Goal: Information Seeking & Learning: Compare options

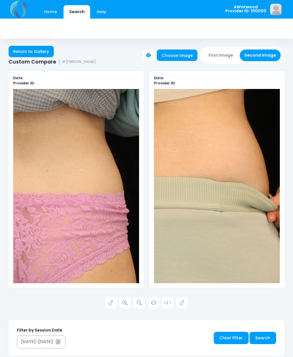
click at [50, 10] on link "Home" at bounding box center [50, 11] width 24 height 13
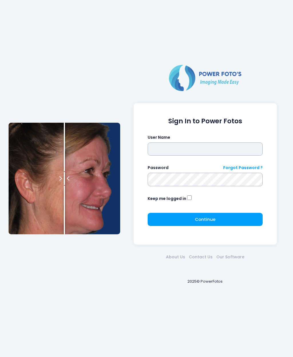
click at [163, 144] on input "text" at bounding box center [205, 149] width 115 height 13
type input "********"
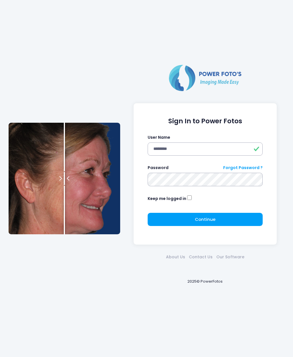
click at [209, 215] on button "Continue Please wait..." at bounding box center [205, 219] width 115 height 13
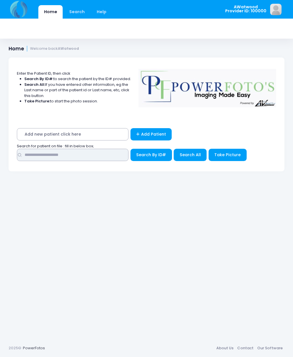
click at [48, 152] on input "text" at bounding box center [73, 155] width 112 height 12
type input "******"
click at [189, 155] on span "Search All" at bounding box center [190, 155] width 21 height 6
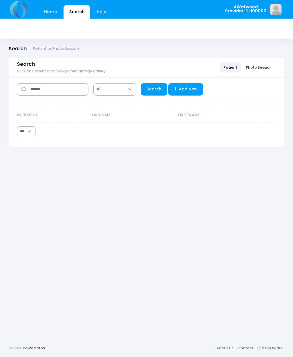
select select "***"
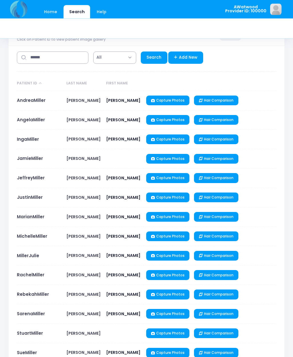
scroll to position [32, 0]
click at [35, 177] on link "JeffreyMiller" at bounding box center [31, 178] width 28 height 6
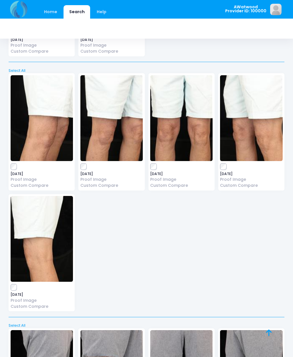
scroll to position [3191, 0]
click at [113, 113] on img at bounding box center [111, 118] width 62 height 86
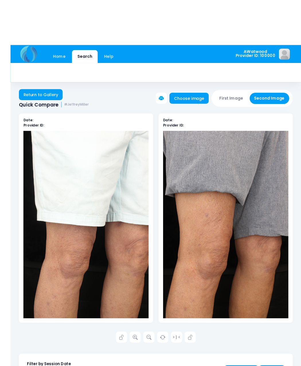
scroll to position [0, 0]
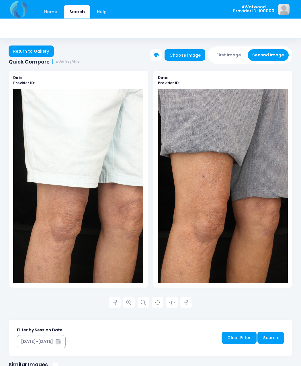
click at [128, 300] on icon at bounding box center [128, 302] width 5 height 5
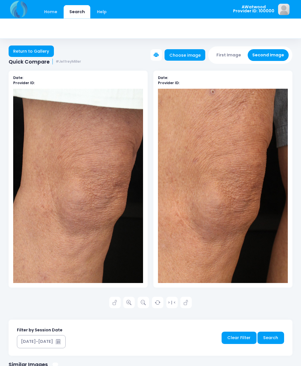
click at [37, 50] on link "Return to Gallery" at bounding box center [31, 51] width 45 height 11
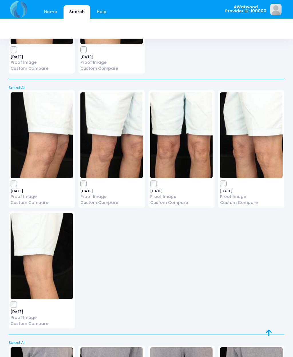
scroll to position [3175, 0]
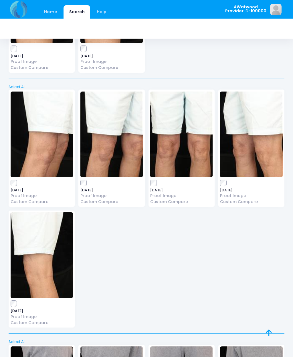
click at [190, 119] on img at bounding box center [181, 135] width 62 height 86
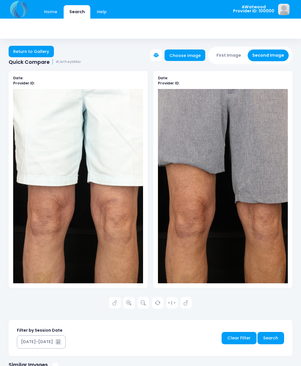
scroll to position [1, 0]
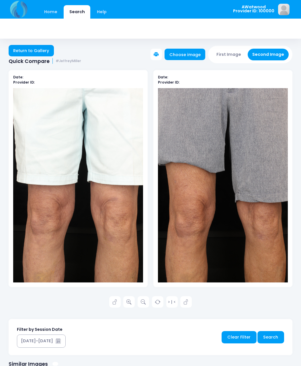
click at [126, 301] on link at bounding box center [128, 301] width 11 height 11
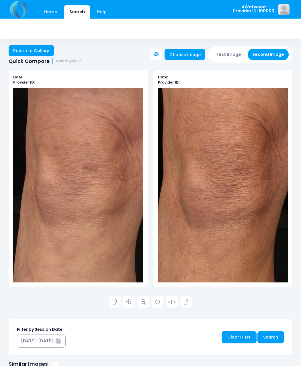
click at [37, 49] on link "Return to Gallery" at bounding box center [31, 50] width 45 height 11
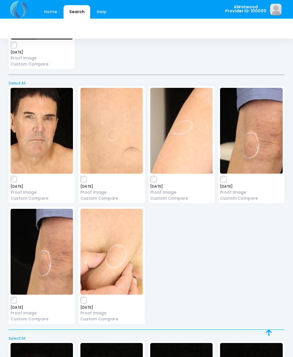
scroll to position [881, 0]
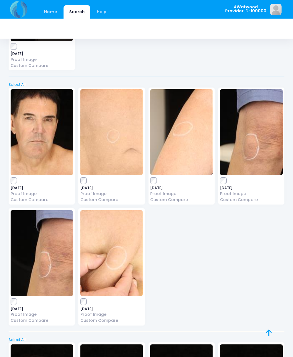
click at [224, 170] on img at bounding box center [251, 132] width 62 height 86
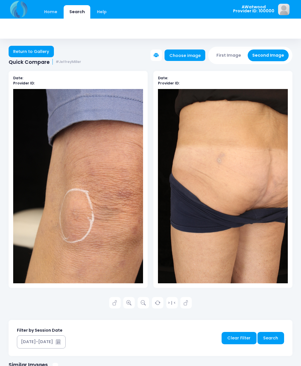
scroll to position [1, 0]
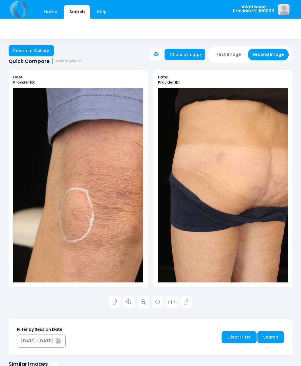
click at [28, 46] on link "Return to Gallery" at bounding box center [31, 50] width 45 height 11
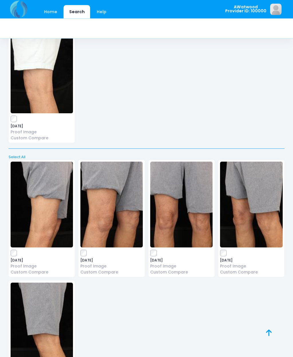
scroll to position [3360, 0]
click at [81, 227] on img at bounding box center [111, 205] width 62 height 86
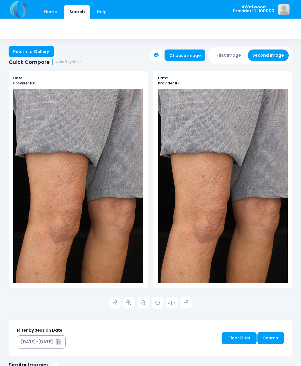
scroll to position [1, 0]
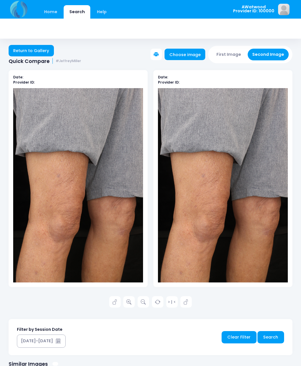
click at [30, 52] on link "Return to Gallery" at bounding box center [31, 50] width 45 height 11
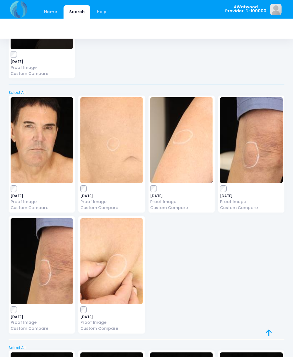
scroll to position [879, 0]
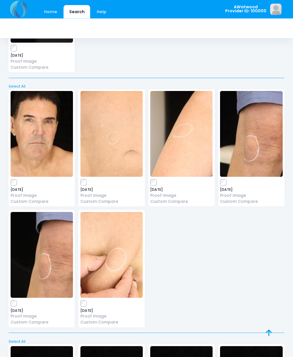
click at [222, 171] on img at bounding box center [251, 134] width 62 height 86
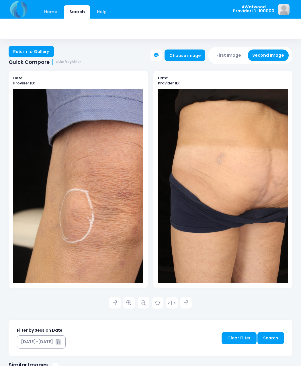
click at [34, 50] on link "Return to Gallery" at bounding box center [31, 51] width 45 height 11
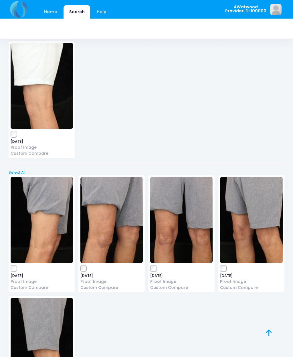
scroll to position [3353, 0]
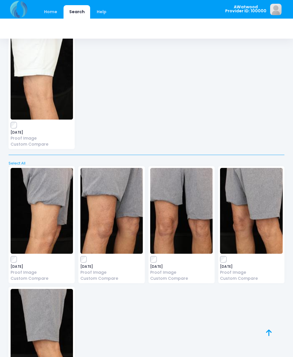
click at [269, 333] on icon at bounding box center [269, 333] width 6 height 0
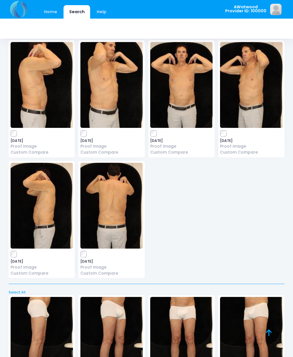
scroll to position [0, 0]
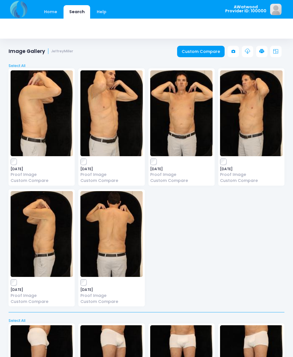
click at [204, 50] on link "Custom Compare" at bounding box center [201, 51] width 48 height 11
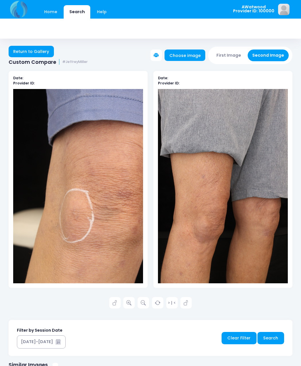
scroll to position [1, 0]
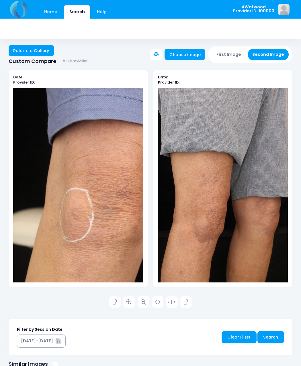
click at [126, 299] on link at bounding box center [128, 301] width 11 height 11
click at [113, 300] on icon at bounding box center [114, 302] width 5 height 5
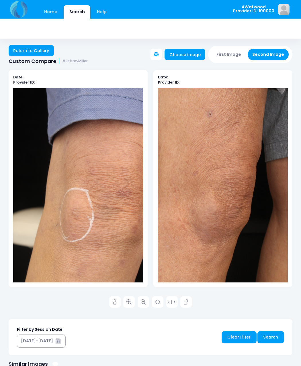
click at [44, 49] on link "Return to Gallery" at bounding box center [31, 50] width 45 height 11
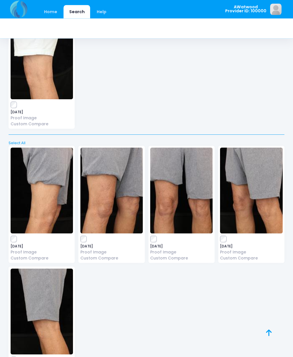
scroll to position [3374, 0]
click at [266, 333] on icon at bounding box center [269, 333] width 6 height 0
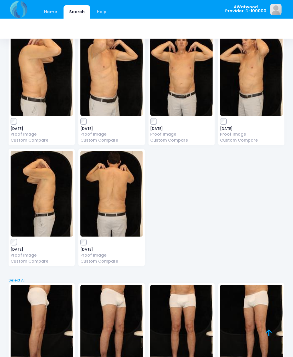
scroll to position [0, 0]
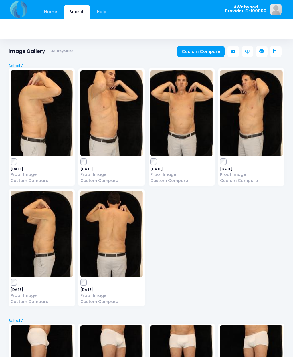
click at [208, 50] on link "Custom Compare" at bounding box center [201, 51] width 48 height 11
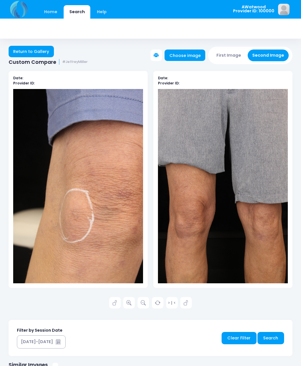
scroll to position [1, 0]
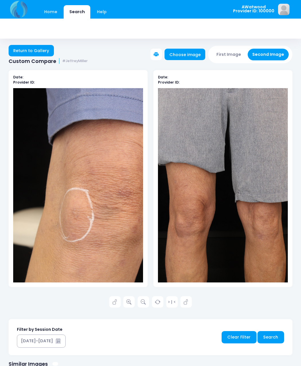
click at [126, 299] on link at bounding box center [128, 301] width 11 height 11
click at [117, 303] on icon at bounding box center [114, 302] width 5 height 5
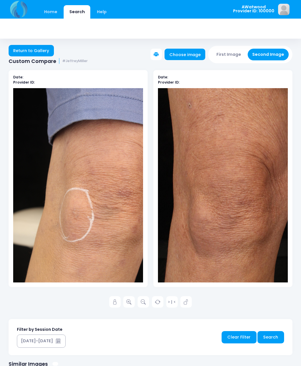
click at [31, 56] on link "Return to Gallery" at bounding box center [31, 50] width 45 height 11
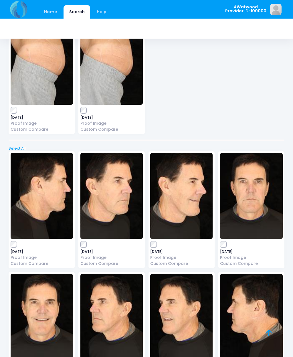
scroll to position [1837, 0]
click at [110, 187] on img at bounding box center [111, 196] width 62 height 86
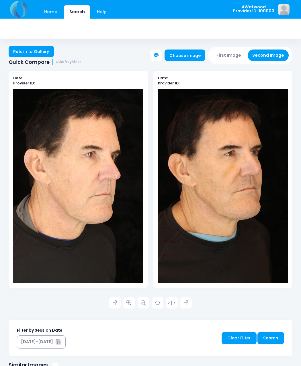
scroll to position [1, 0]
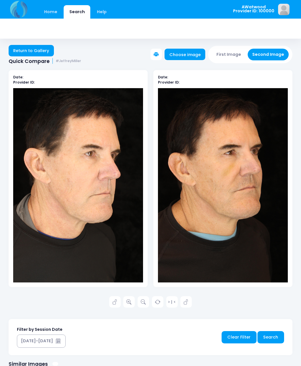
click at [129, 300] on icon at bounding box center [128, 302] width 5 height 5
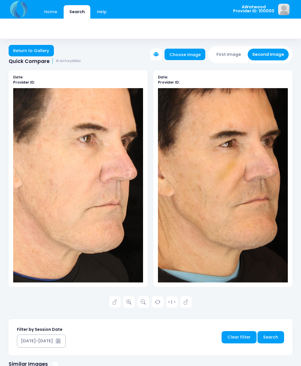
click at [37, 48] on link "Return to Gallery" at bounding box center [31, 50] width 45 height 11
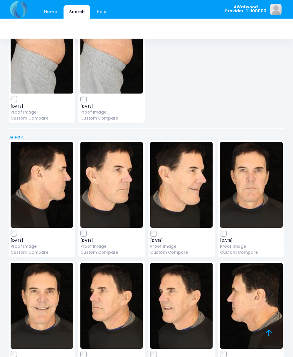
scroll to position [1847, 0]
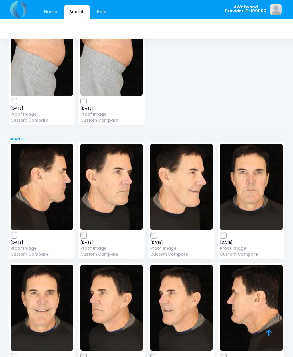
click at [110, 296] on img at bounding box center [111, 308] width 62 height 86
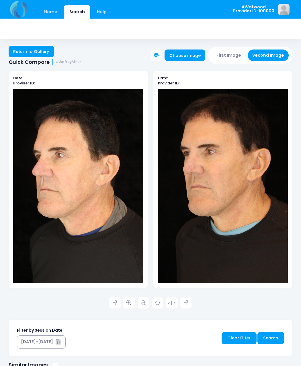
scroll to position [1, 0]
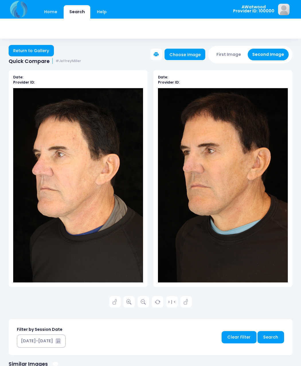
click at [129, 301] on icon at bounding box center [128, 302] width 5 height 5
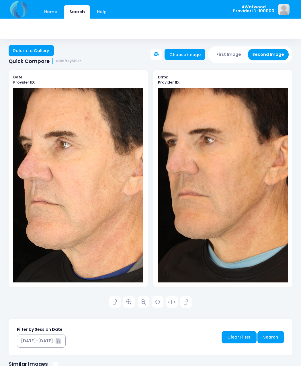
click at [40, 49] on link "Return to Gallery" at bounding box center [31, 50] width 45 height 11
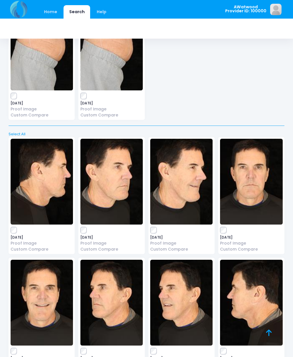
scroll to position [1852, 0]
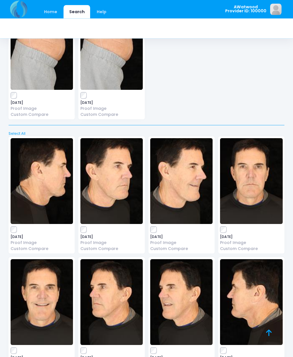
click at [253, 169] on img at bounding box center [251, 182] width 62 height 86
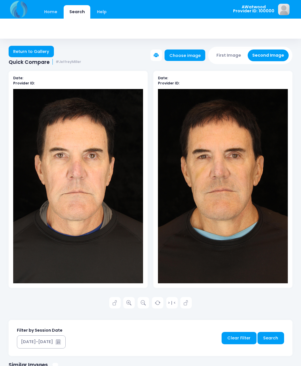
scroll to position [1, 0]
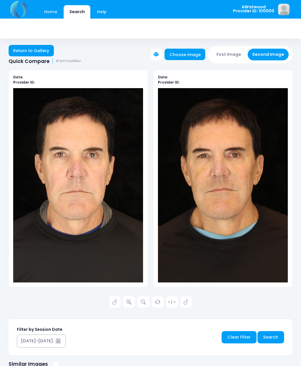
click at [128, 301] on icon at bounding box center [128, 302] width 5 height 5
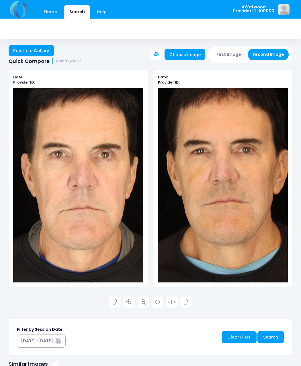
click at [34, 50] on link "Return to Gallery" at bounding box center [31, 50] width 45 height 11
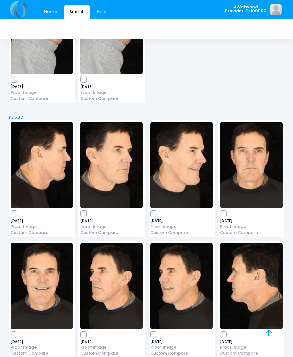
scroll to position [1858, 0]
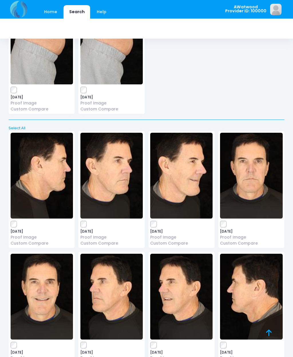
click at [254, 281] on img at bounding box center [251, 297] width 62 height 86
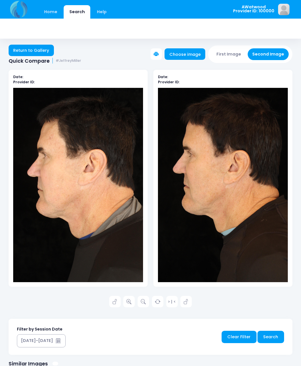
scroll to position [1, 0]
click at [36, 51] on link "Return to Gallery" at bounding box center [31, 50] width 45 height 11
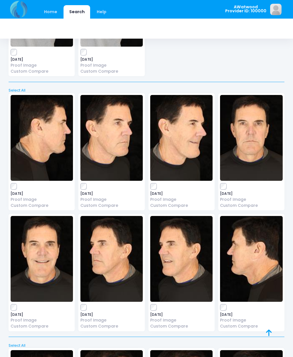
scroll to position [1879, 0]
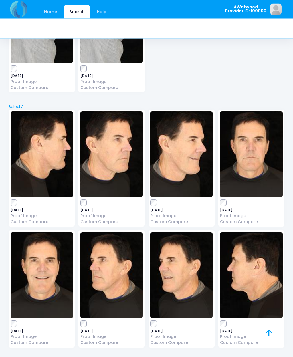
click at [48, 144] on img at bounding box center [42, 155] width 62 height 86
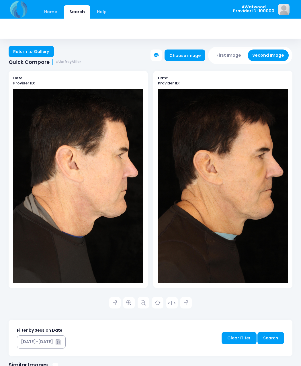
scroll to position [1, 0]
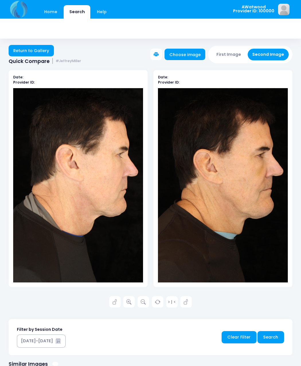
click at [127, 297] on link at bounding box center [128, 301] width 11 height 11
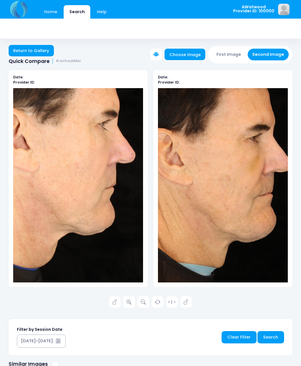
click at [40, 51] on link "Return to Gallery" at bounding box center [31, 50] width 45 height 11
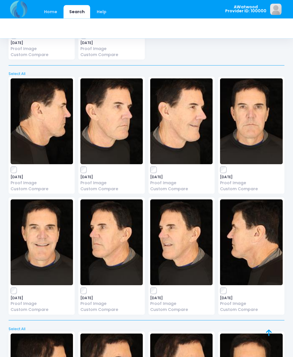
scroll to position [1912, 0]
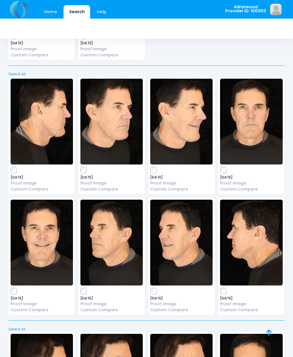
click at [111, 242] on img at bounding box center [111, 243] width 62 height 86
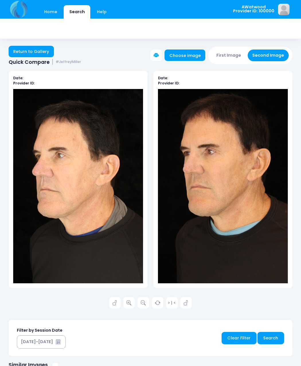
scroll to position [1, 0]
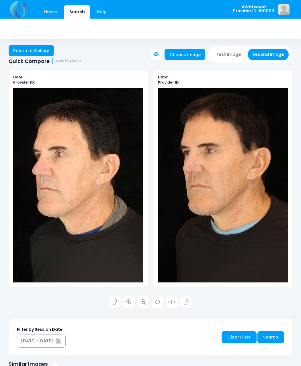
click at [129, 299] on link at bounding box center [128, 301] width 11 height 11
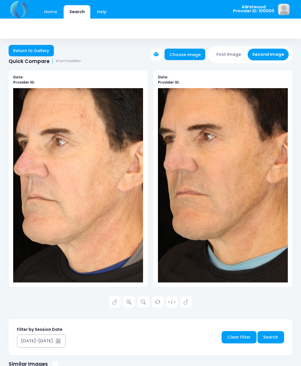
click at [42, 51] on link "Return to Gallery" at bounding box center [31, 50] width 45 height 11
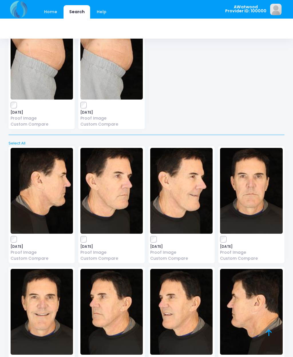
scroll to position [1841, 0]
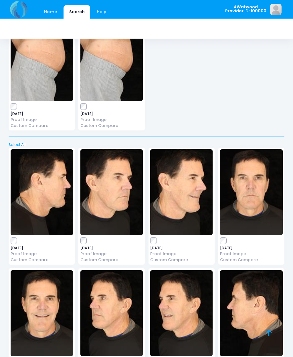
click at [255, 193] on img at bounding box center [251, 192] width 62 height 86
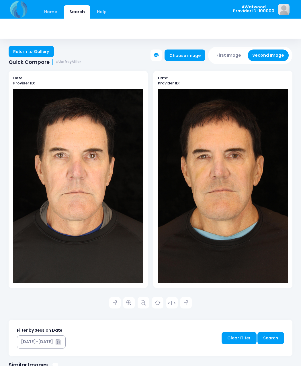
scroll to position [1, 0]
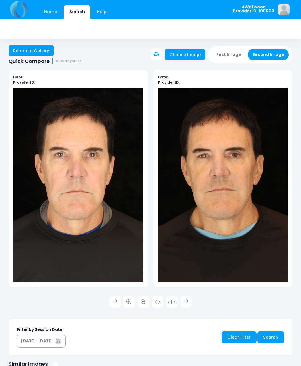
click at [129, 300] on icon at bounding box center [128, 302] width 5 height 5
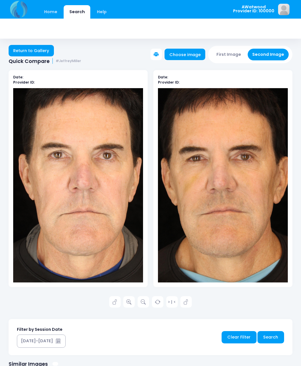
click at [111, 299] on link at bounding box center [114, 301] width 11 height 11
click at [187, 301] on icon at bounding box center [185, 302] width 5 height 5
click at [40, 50] on link "Return to Gallery" at bounding box center [31, 50] width 45 height 11
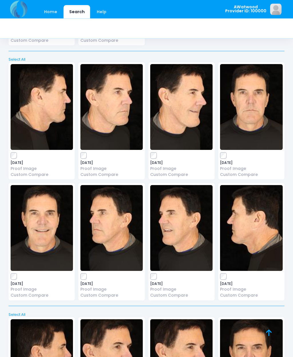
scroll to position [1925, 0]
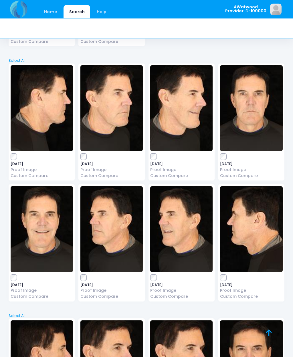
click at [109, 215] on img at bounding box center [111, 230] width 62 height 86
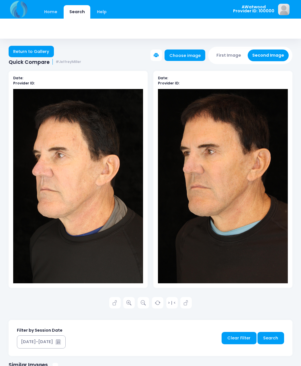
scroll to position [1, 0]
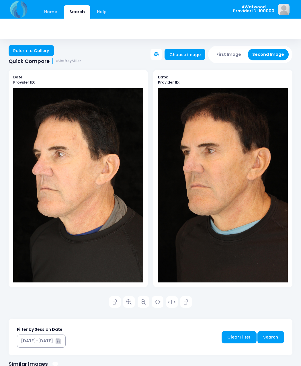
click at [129, 300] on icon at bounding box center [128, 302] width 5 height 5
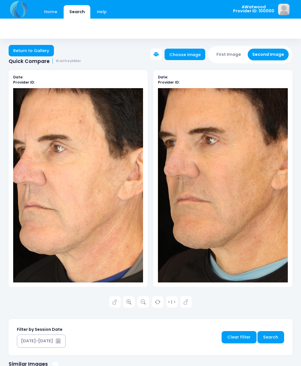
click at [110, 302] on link at bounding box center [114, 301] width 11 height 11
click at [185, 301] on icon at bounding box center [185, 302] width 5 height 5
click at [36, 49] on link "Return to Gallery" at bounding box center [31, 50] width 45 height 11
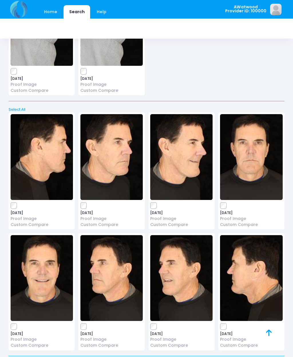
scroll to position [1881, 0]
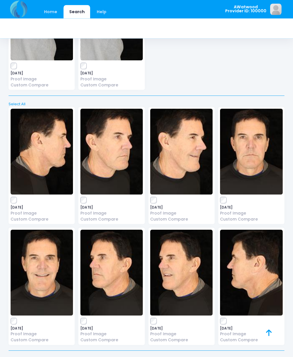
click at [47, 156] on img at bounding box center [42, 152] width 62 height 86
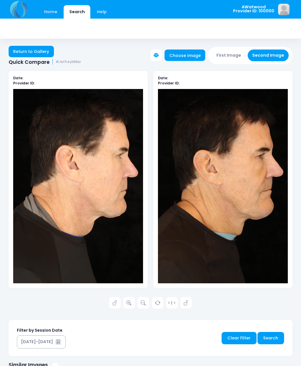
scroll to position [1, 0]
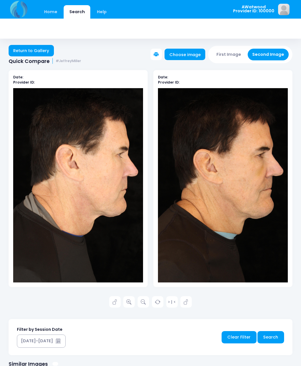
click at [126, 300] on link at bounding box center [128, 301] width 11 height 11
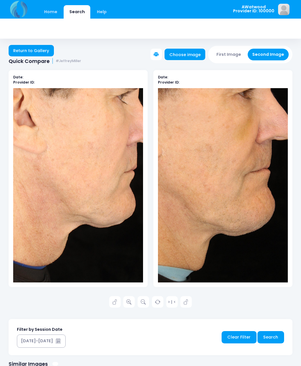
click at [39, 49] on link "Return to Gallery" at bounding box center [31, 50] width 45 height 11
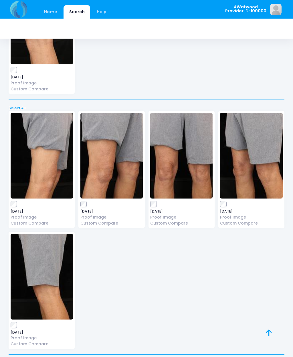
scroll to position [3405, 0]
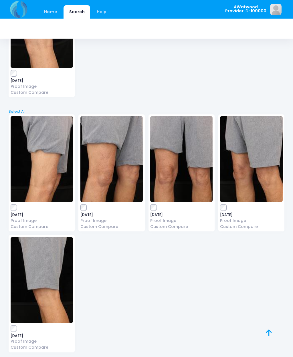
click at [189, 139] on img at bounding box center [181, 159] width 62 height 86
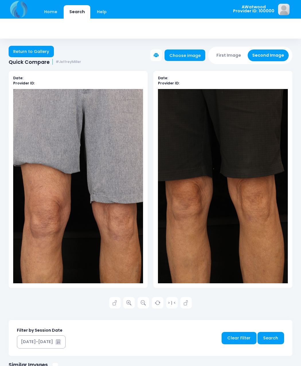
scroll to position [1, 0]
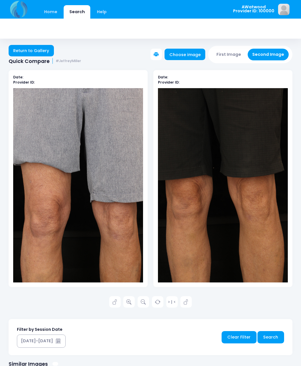
click at [129, 300] on icon at bounding box center [128, 302] width 5 height 5
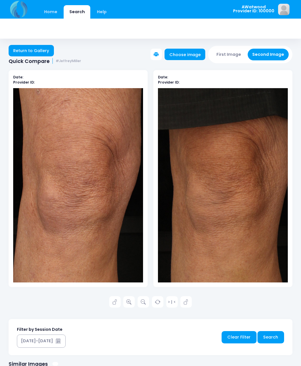
click at [111, 300] on link at bounding box center [114, 301] width 11 height 11
click at [185, 301] on icon at bounding box center [185, 302] width 5 height 5
